Goal: Transaction & Acquisition: Obtain resource

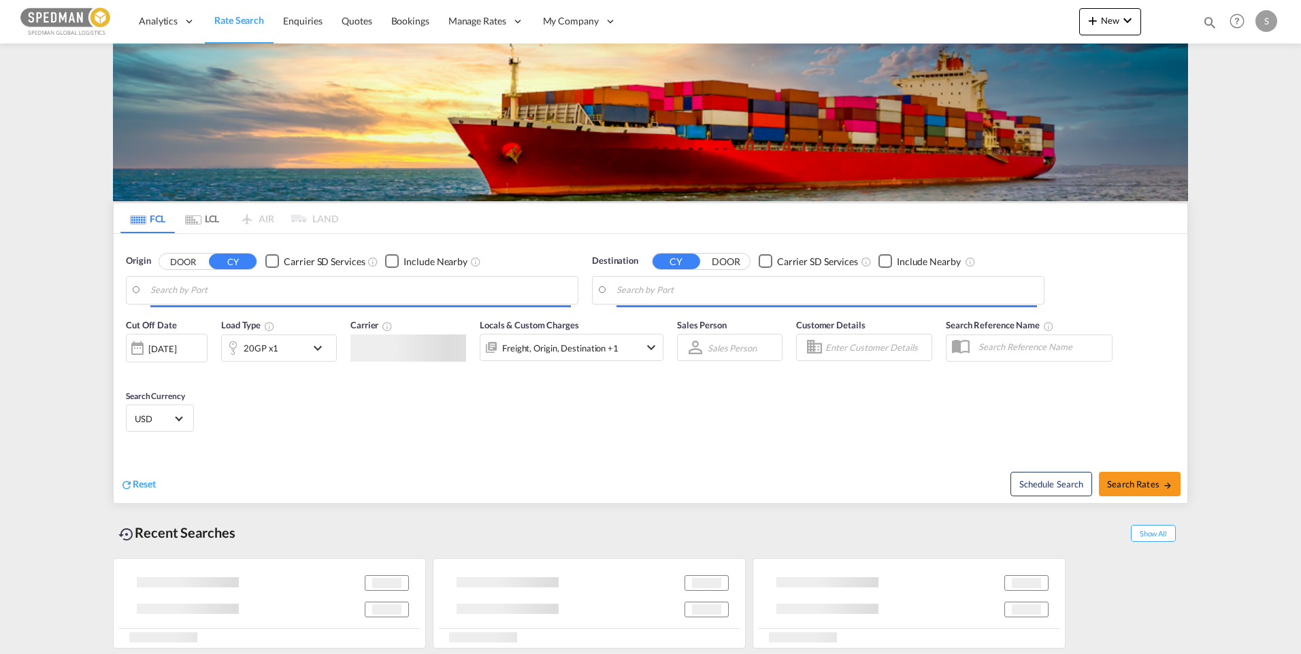
type input "[GEOGRAPHIC_DATA] ([GEOGRAPHIC_DATA]), [GEOGRAPHIC_DATA]"
type input "[PERSON_NAME] ([PERSON_NAME]), [GEOGRAPHIC_DATA]"
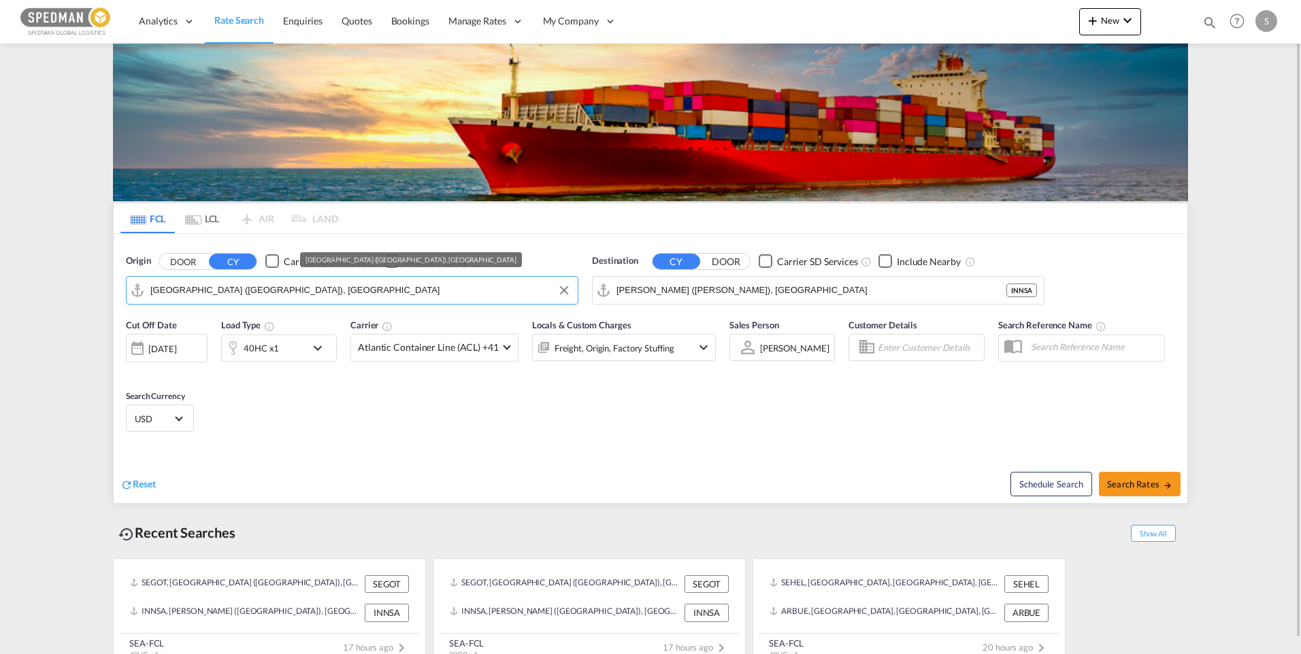
drag, startPoint x: 289, startPoint y: 290, endPoint x: 146, endPoint y: 289, distance: 143.6
click at [146, 289] on md-input-container "[GEOGRAPHIC_DATA] ([GEOGRAPHIC_DATA]), [GEOGRAPHIC_DATA]" at bounding box center [352, 290] width 451 height 27
drag, startPoint x: 291, startPoint y: 291, endPoint x: 86, endPoint y: 287, distance: 204.8
click at [86, 287] on md-content "Analytics Dashboard Rate Search Enquiries Quotes Bookings" at bounding box center [650, 327] width 1301 height 654
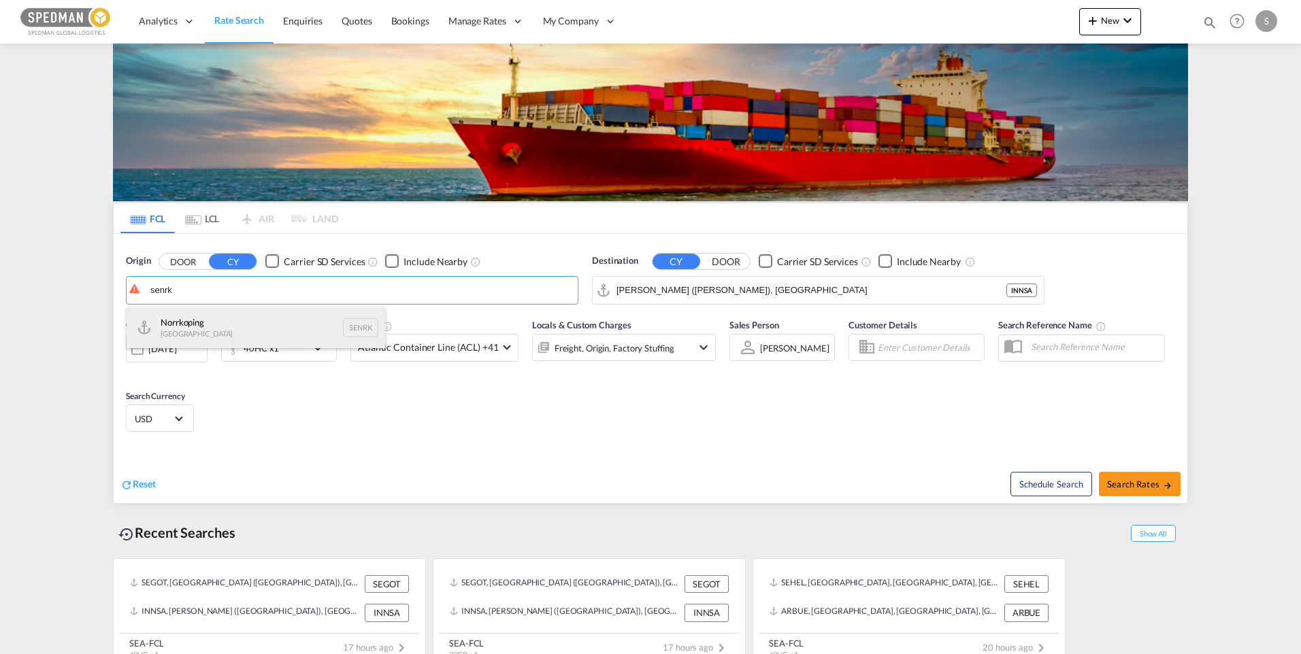
click at [203, 327] on div "Norrkoping Sweden SENRK" at bounding box center [256, 328] width 259 height 41
type input "Norrkoping, SENRK"
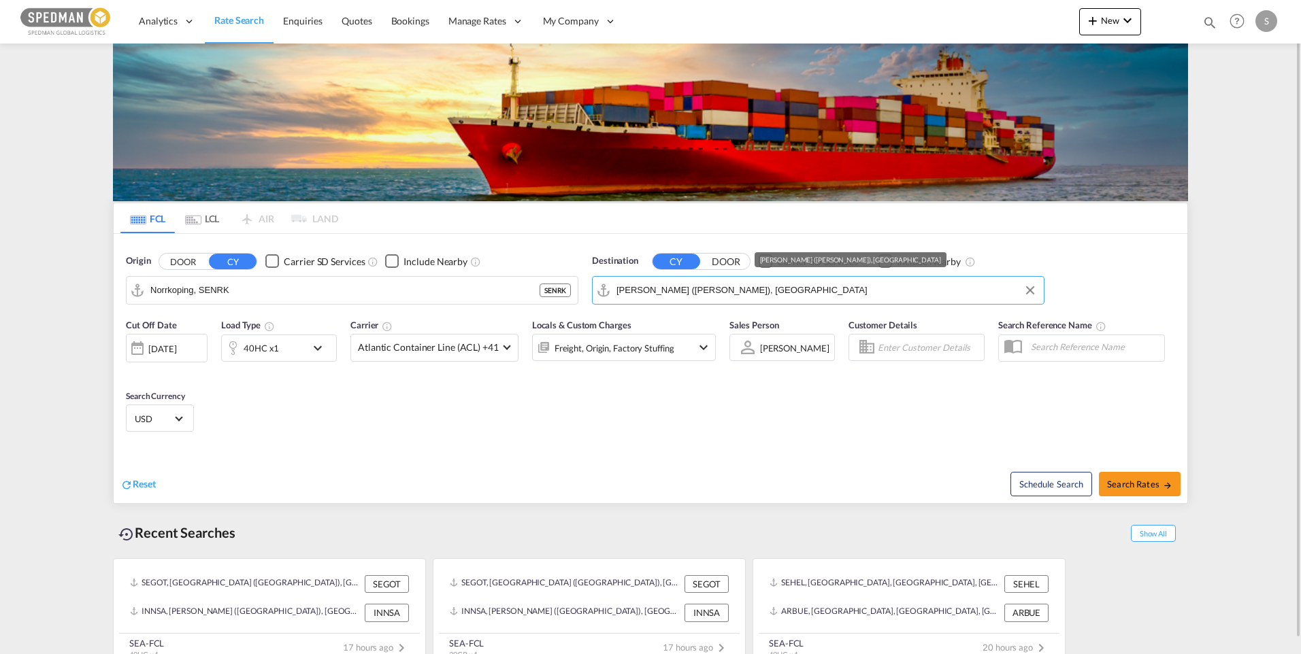
drag, startPoint x: 809, startPoint y: 295, endPoint x: 823, endPoint y: 286, distance: 17.2
click at [823, 286] on input "[PERSON_NAME] ([PERSON_NAME]), [GEOGRAPHIC_DATA]" at bounding box center [826, 290] width 420 height 20
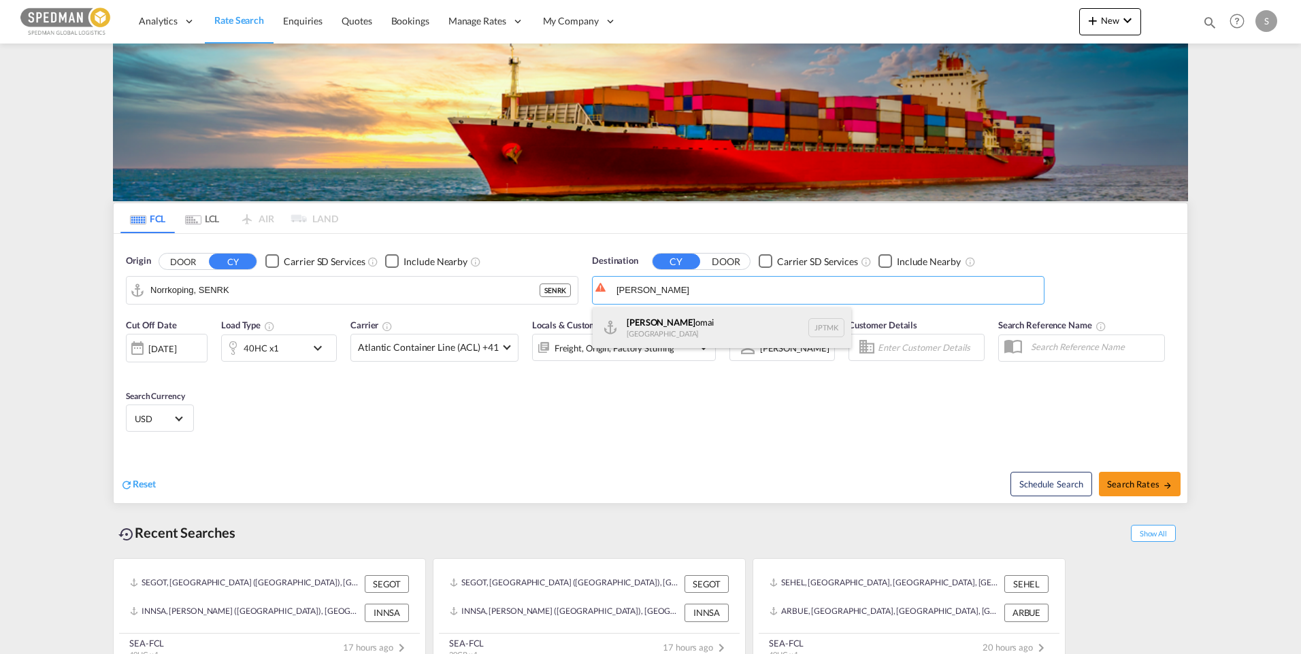
click at [660, 327] on div "[PERSON_NAME] [GEOGRAPHIC_DATA] JPTMK" at bounding box center [722, 328] width 259 height 41
type input "Tomakomai, JPTMK"
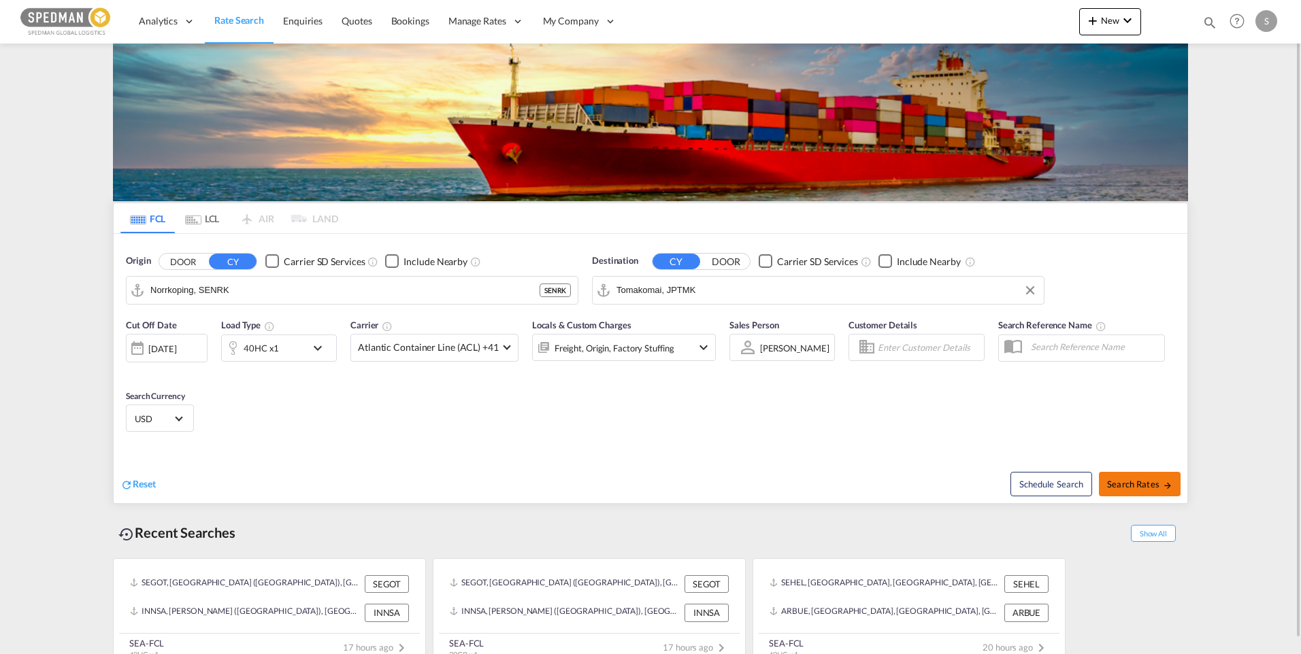
click at [1135, 493] on button "Search Rates" at bounding box center [1140, 484] width 82 height 24
type input "SENRK to JPTMK / 2 Oct 2025"
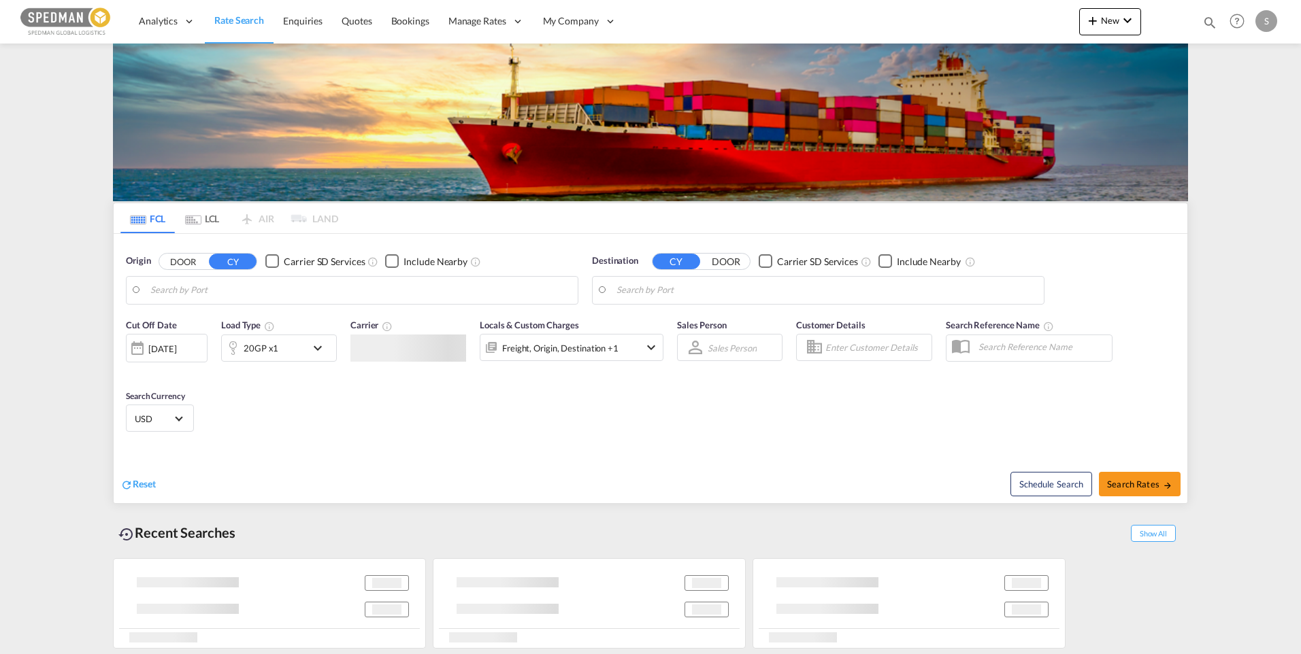
type input "[GEOGRAPHIC_DATA] ([GEOGRAPHIC_DATA]), [GEOGRAPHIC_DATA]"
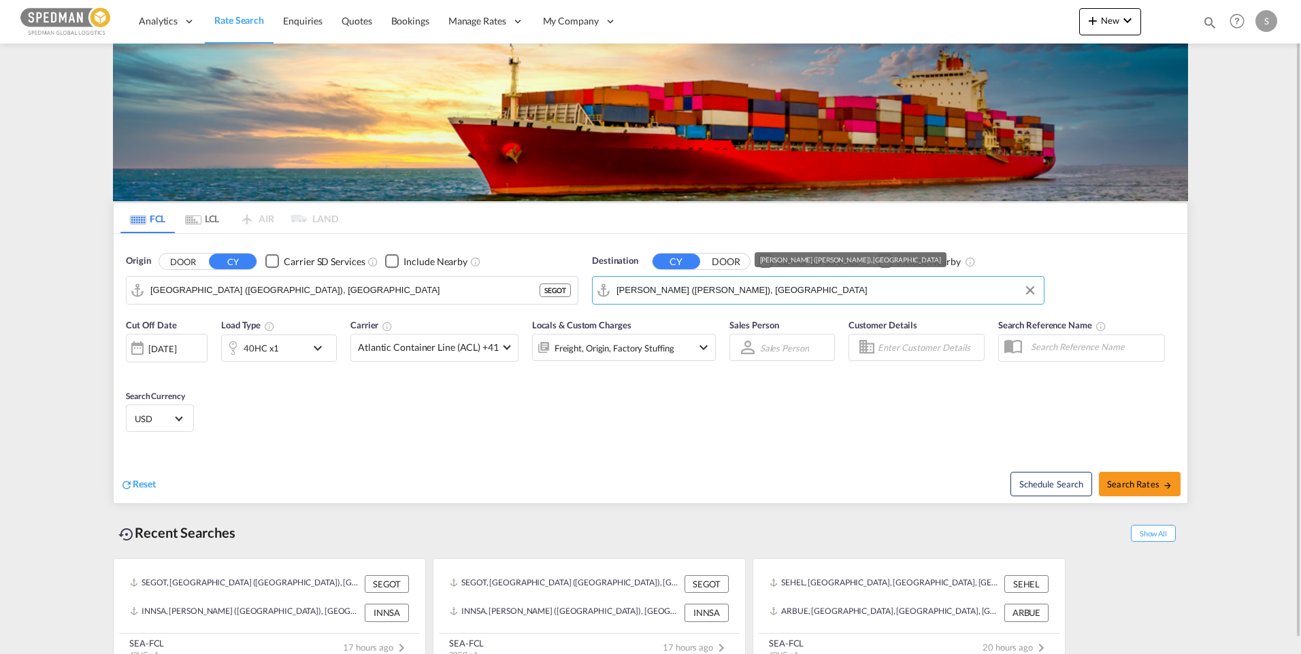
click at [779, 291] on input "[PERSON_NAME] ([PERSON_NAME]), [GEOGRAPHIC_DATA]" at bounding box center [826, 290] width 420 height 20
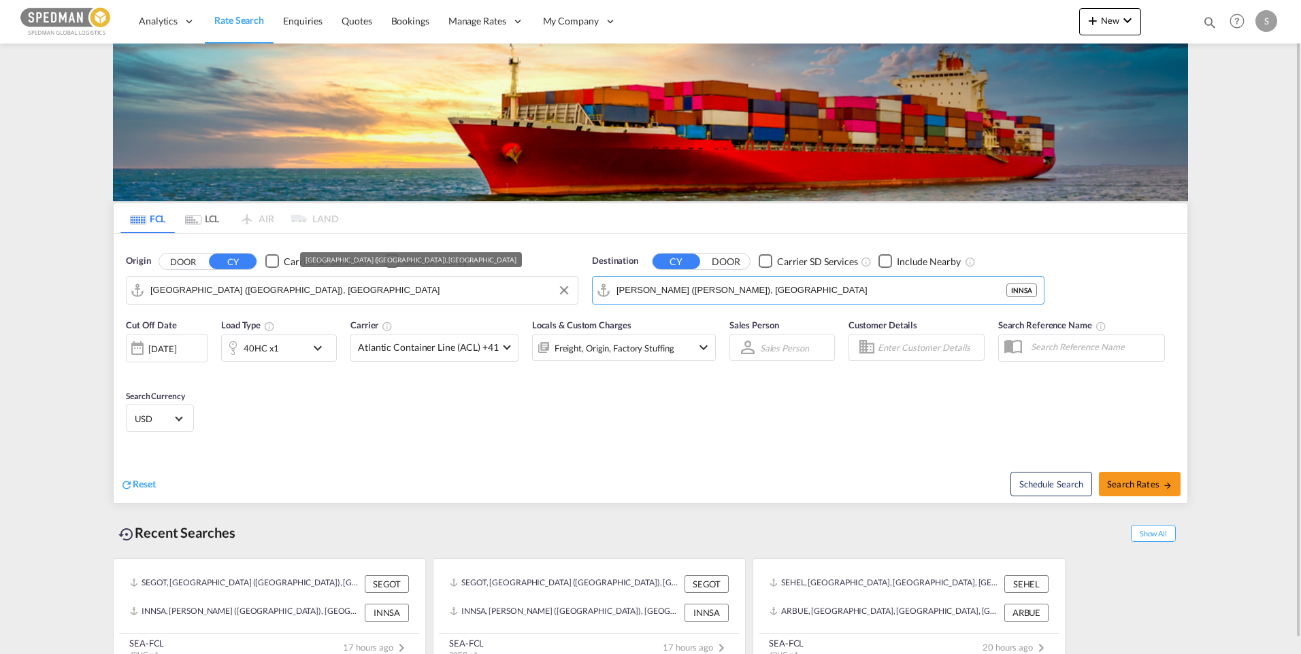
drag, startPoint x: 803, startPoint y: 291, endPoint x: 565, endPoint y: 291, distance: 237.4
click at [558, 291] on div "Origin DOOR CY Carrier SD Services Include Nearby [GEOGRAPHIC_DATA] ([GEOGRAPHI…" at bounding box center [651, 273] width 1074 height 78
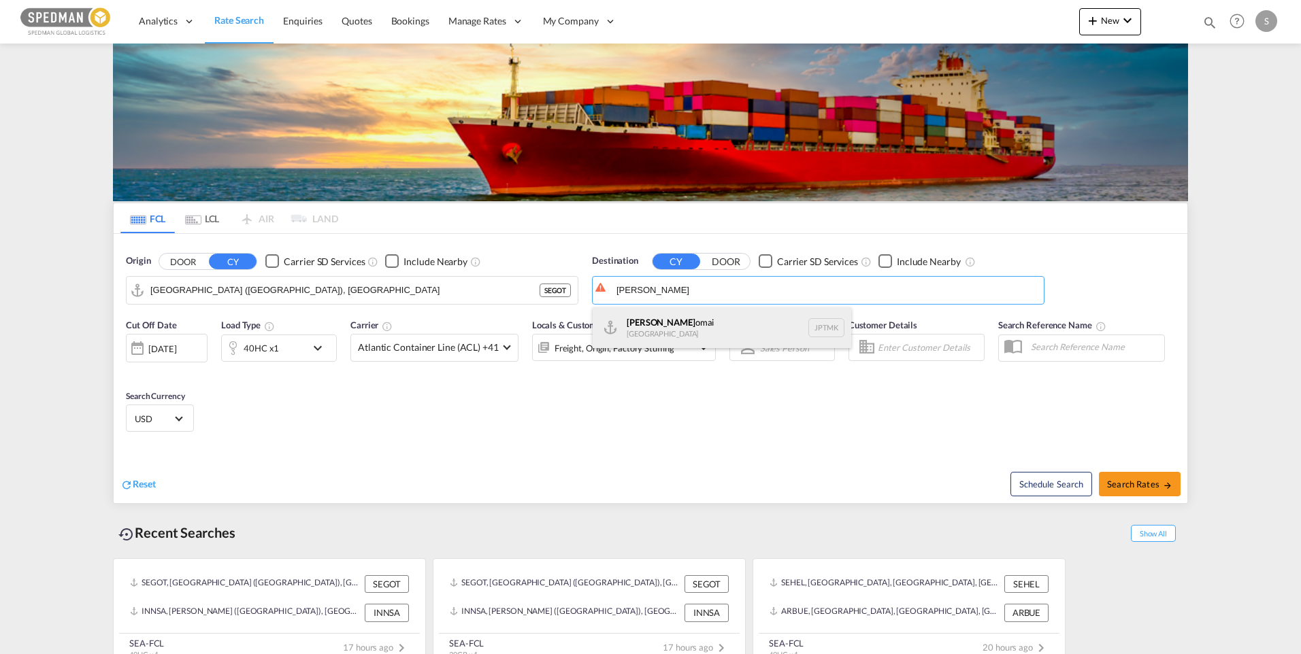
click at [651, 316] on div "[PERSON_NAME] [GEOGRAPHIC_DATA] JPTMK" at bounding box center [722, 328] width 259 height 41
type input "Tomakomai, JPTMK"
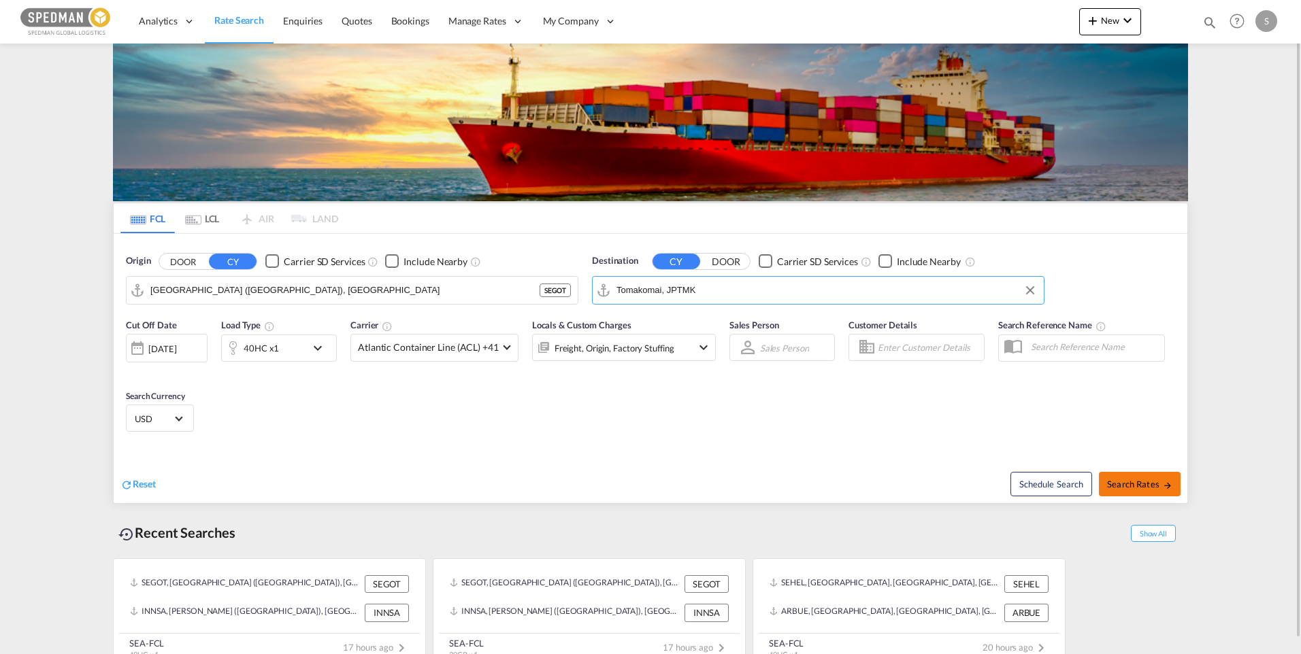
click at [1145, 480] on span "Search Rates" at bounding box center [1139, 484] width 65 height 11
type input "SEGOT to JPTMK / [DATE]"
